Goal: Find specific page/section: Find specific page/section

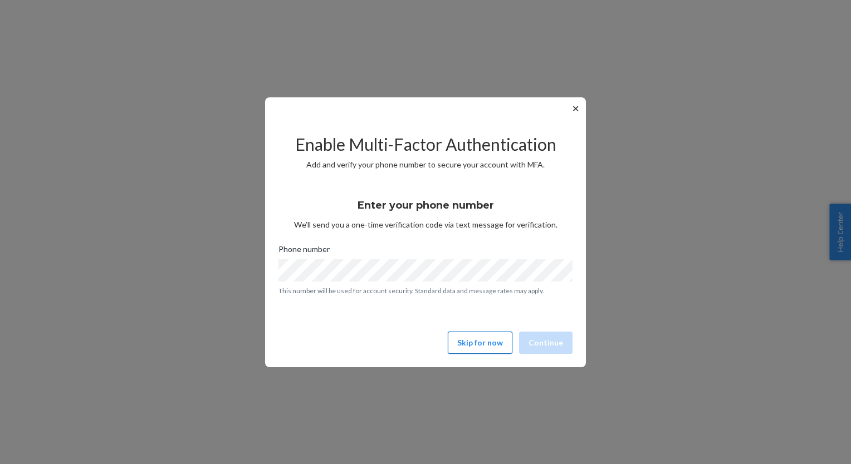
click at [483, 347] on button "Skip for now" at bounding box center [480, 343] width 65 height 22
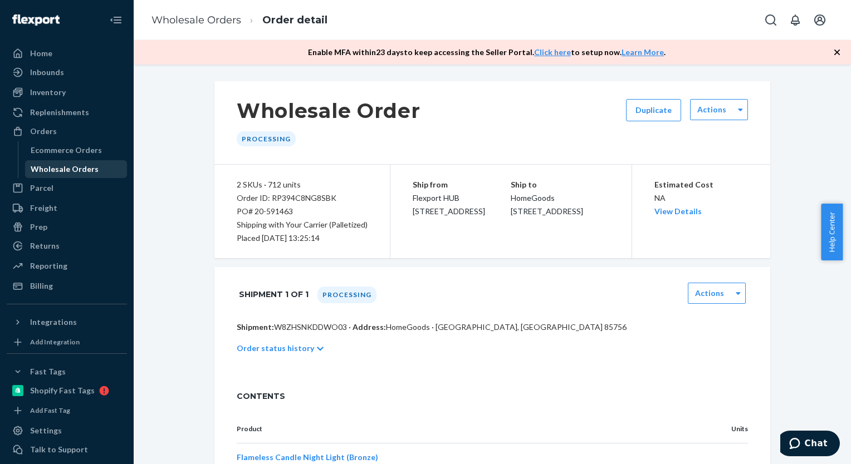
click at [78, 170] on div "Wholesale Orders" at bounding box center [65, 169] width 68 height 11
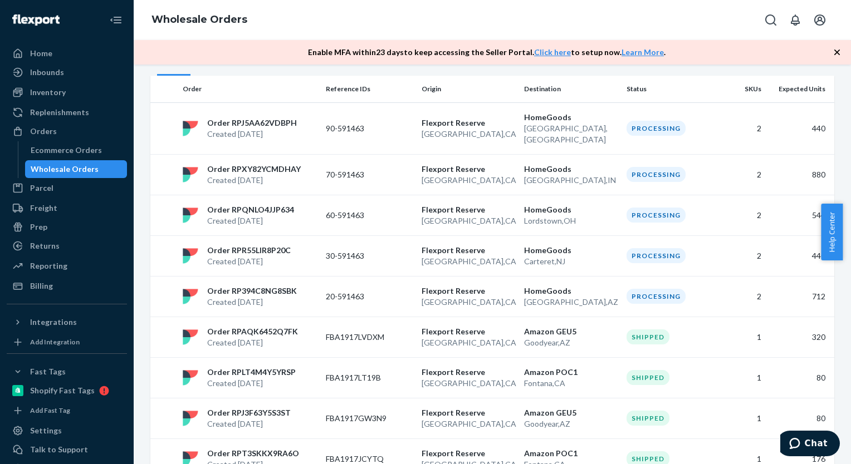
scroll to position [111, 0]
